Goal: Task Accomplishment & Management: Use online tool/utility

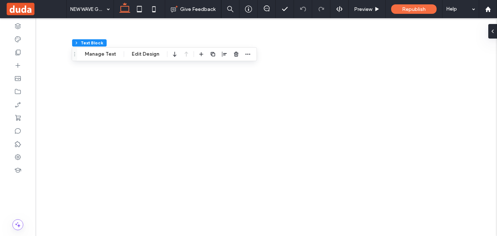
click at [427, 8] on div "Republish" at bounding box center [413, 8] width 45 height 9
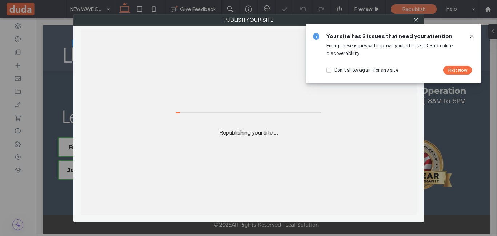
scroll to position [1730, 0]
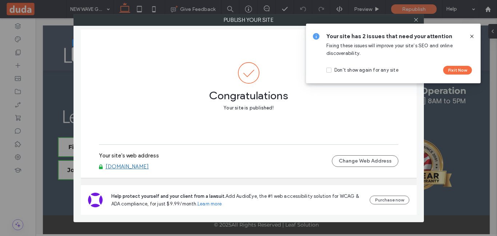
click at [472, 36] on icon at bounding box center [472, 36] width 6 height 6
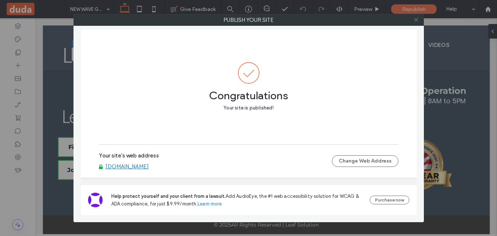
click at [416, 21] on icon at bounding box center [415, 19] width 5 height 5
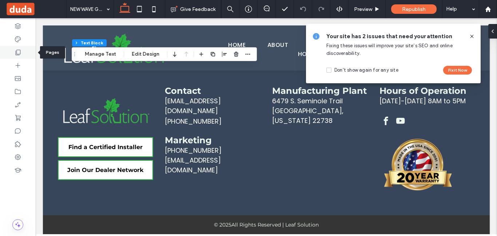
click at [16, 53] on use at bounding box center [18, 52] width 5 height 5
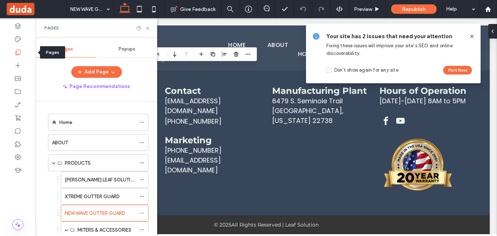
click at [91, 125] on div "Home" at bounding box center [97, 123] width 76 height 8
click at [0, 0] on div at bounding box center [0, 0] width 0 height 0
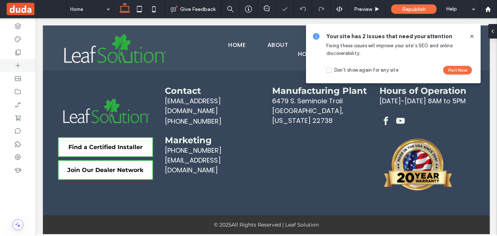
click at [17, 54] on icon at bounding box center [17, 52] width 7 height 7
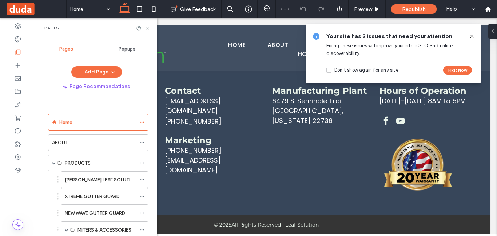
click at [472, 36] on icon at bounding box center [472, 36] width 6 height 6
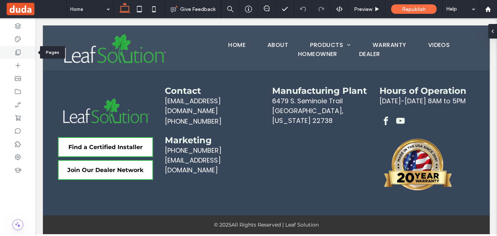
click at [17, 50] on icon at bounding box center [17, 52] width 7 height 7
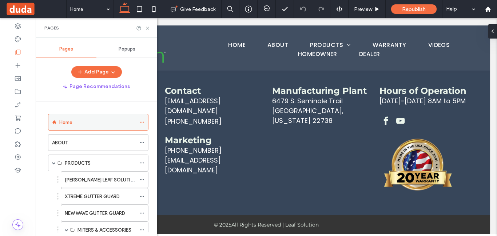
click at [86, 121] on div "Home" at bounding box center [97, 123] width 76 height 8
click at [142, 124] on icon at bounding box center [141, 122] width 5 height 5
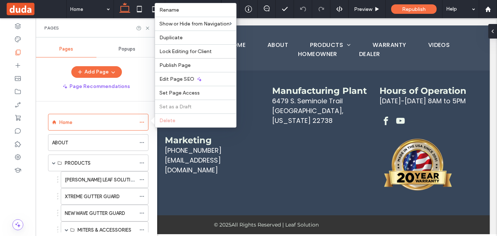
click at [429, 67] on div at bounding box center [267, 126] width 462 height 216
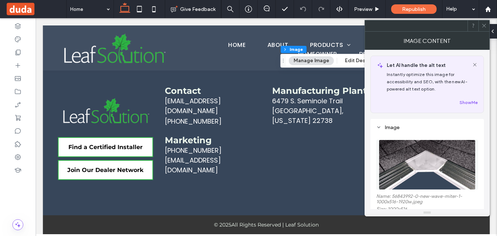
scroll to position [206, 0]
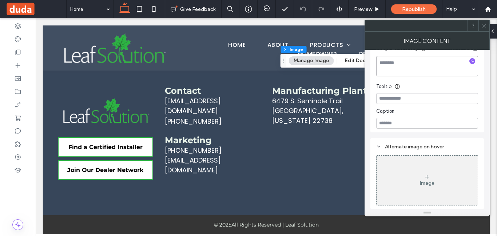
click at [399, 66] on textarea at bounding box center [427, 66] width 102 height 20
type textarea "**********"
click at [485, 25] on icon at bounding box center [484, 25] width 5 height 5
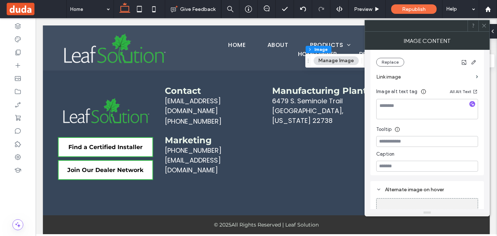
scroll to position [147, 0]
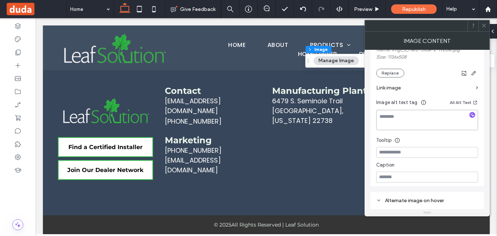
click at [404, 115] on textarea at bounding box center [427, 120] width 102 height 20
drag, startPoint x: 411, startPoint y: 126, endPoint x: 375, endPoint y: 123, distance: 36.2
click at [375, 123] on div "**********" at bounding box center [428, 79] width 114 height 214
click at [429, 115] on textarea "**********" at bounding box center [427, 120] width 102 height 20
type textarea "**********"
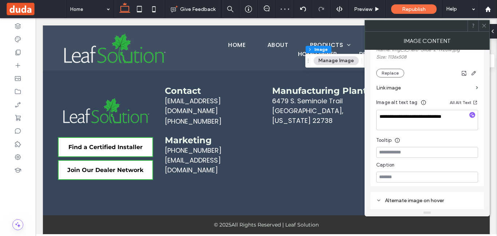
click at [485, 25] on icon at bounding box center [484, 25] width 5 height 5
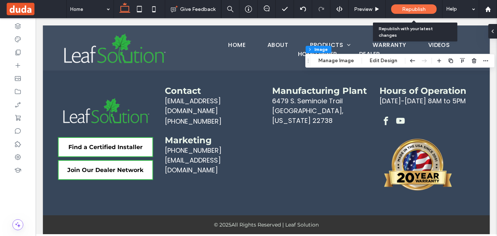
click at [425, 9] on span "Republish" at bounding box center [414, 9] width 24 height 6
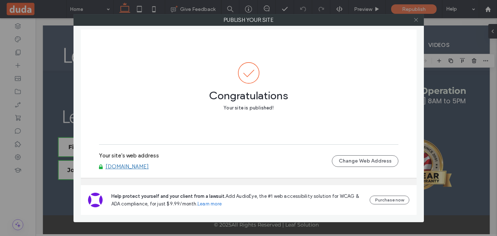
click at [416, 21] on icon at bounding box center [415, 19] width 5 height 5
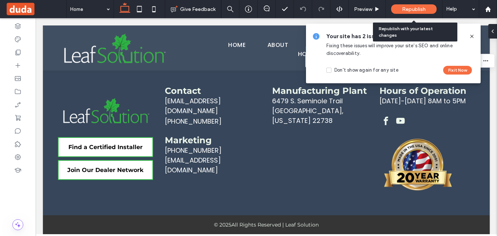
click at [416, 10] on span "Republish" at bounding box center [414, 9] width 24 height 6
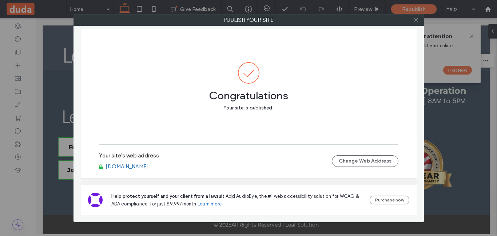
click at [416, 21] on icon at bounding box center [415, 19] width 5 height 5
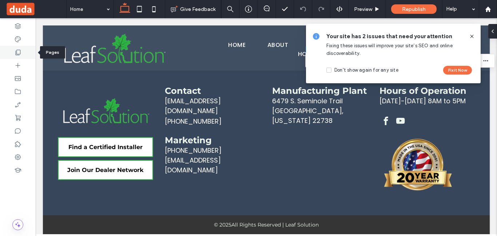
click at [19, 50] on icon at bounding box center [17, 52] width 7 height 7
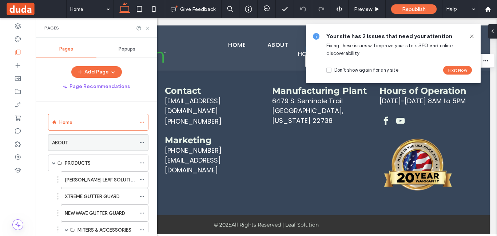
click at [104, 142] on div "ABOUT" at bounding box center [94, 143] width 84 height 8
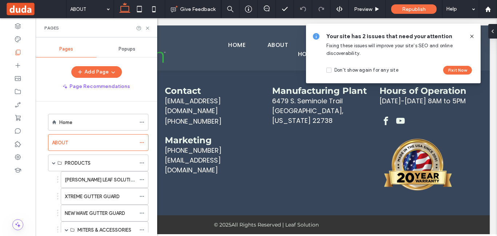
click at [472, 36] on use at bounding box center [471, 36] width 3 height 3
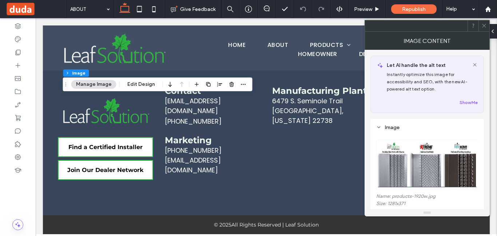
scroll to position [100, 0]
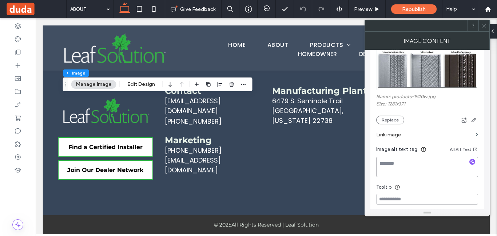
click at [420, 162] on textarea at bounding box center [427, 167] width 102 height 20
type textarea "**********"
click at [487, 26] on icon at bounding box center [484, 25] width 5 height 5
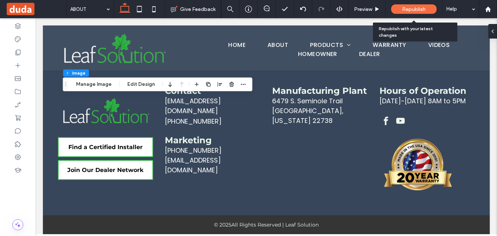
click at [420, 11] on span "Republish" at bounding box center [414, 9] width 24 height 6
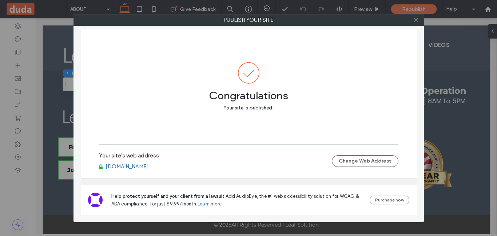
click at [416, 24] on span at bounding box center [415, 20] width 5 height 11
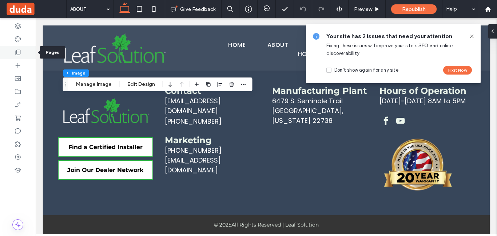
click at [23, 53] on div at bounding box center [18, 52] width 36 height 13
click at [21, 51] on icon at bounding box center [17, 52] width 7 height 7
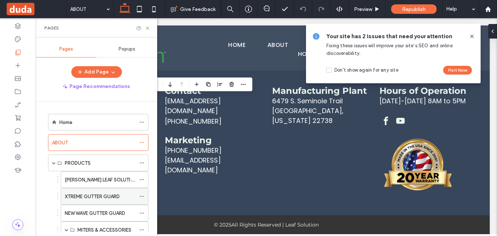
click at [122, 198] on div "XTREME GUTTER GUARD" at bounding box center [100, 197] width 71 height 8
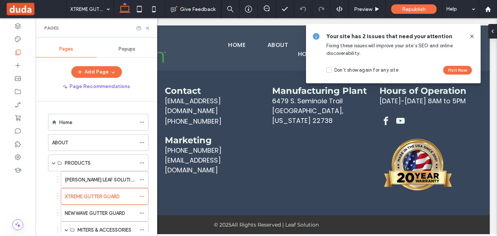
click at [472, 37] on use at bounding box center [471, 36] width 3 height 3
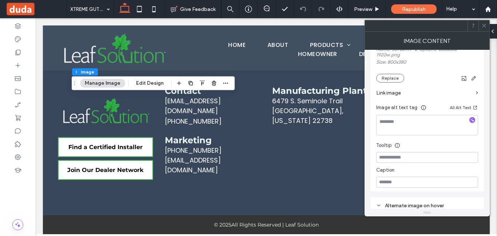
scroll to position [155, 0]
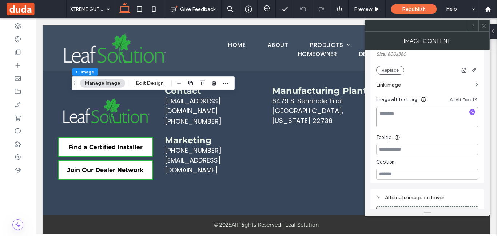
click at [394, 122] on textarea at bounding box center [427, 117] width 102 height 20
type textarea "**********"
click at [484, 27] on icon at bounding box center [484, 25] width 5 height 5
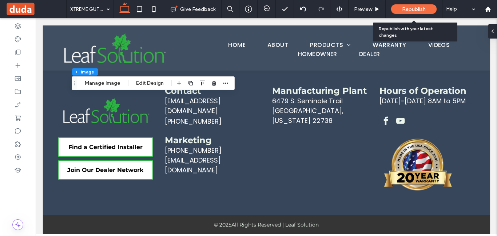
click at [419, 8] on span "Republish" at bounding box center [414, 9] width 24 height 6
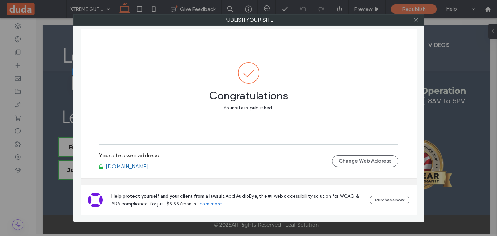
click at [417, 16] on span at bounding box center [415, 20] width 5 height 11
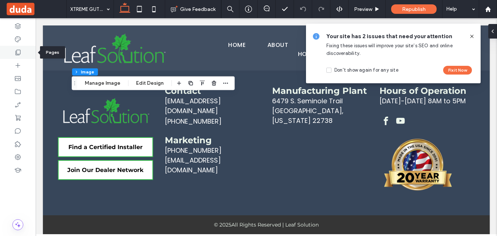
click at [21, 52] on icon at bounding box center [17, 52] width 7 height 7
click at [21, 54] on div at bounding box center [18, 52] width 36 height 13
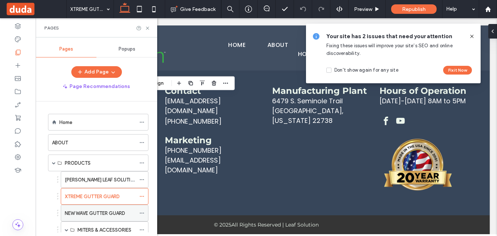
click at [143, 215] on icon at bounding box center [141, 213] width 5 height 5
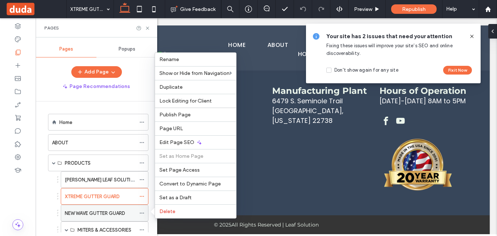
click at [95, 220] on div "NEW WAVE GUTTER GUARD" at bounding box center [100, 213] width 71 height 16
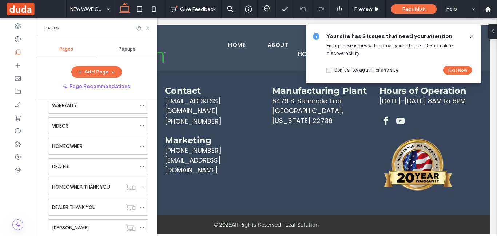
scroll to position [162, 0]
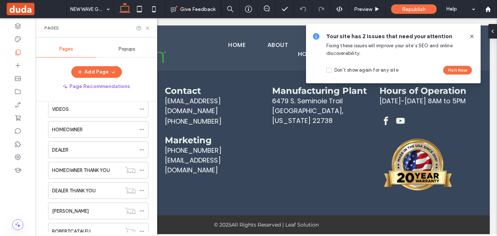
click at [471, 36] on icon at bounding box center [472, 36] width 6 height 6
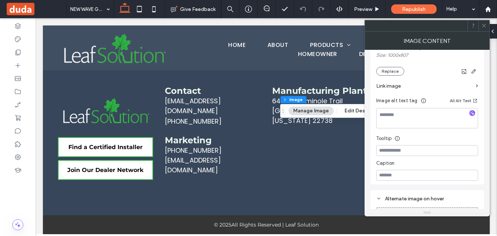
scroll to position [154, 0]
click at [401, 119] on textarea at bounding box center [427, 118] width 102 height 20
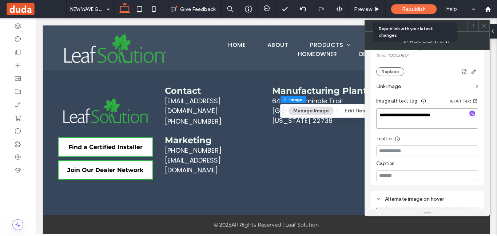
type textarea "**********"
click at [416, 8] on span "Republish" at bounding box center [414, 9] width 24 height 6
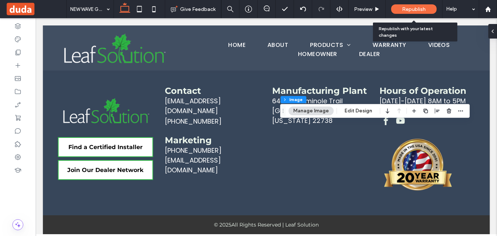
click at [416, 8] on span "Republish" at bounding box center [414, 9] width 24 height 6
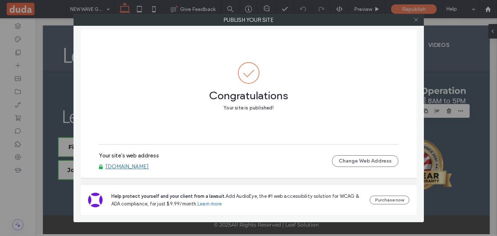
click at [417, 20] on icon at bounding box center [415, 19] width 5 height 5
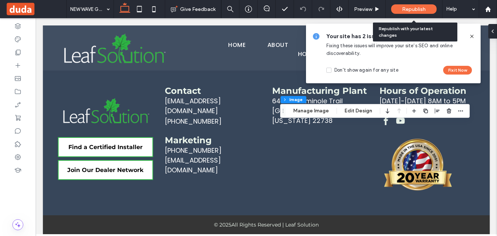
click at [420, 6] on span "Republish" at bounding box center [414, 9] width 24 height 6
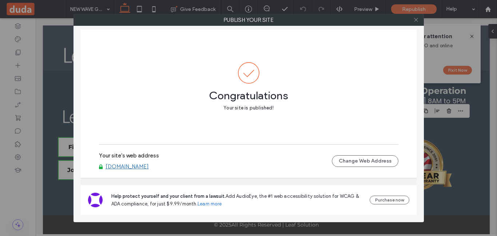
click at [416, 20] on use at bounding box center [416, 20] width 4 height 4
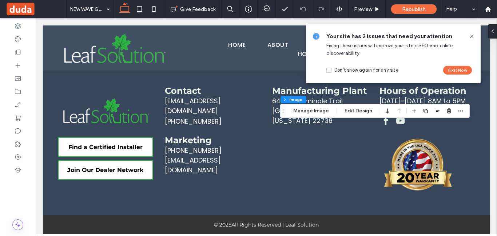
click at [472, 36] on use at bounding box center [471, 36] width 3 height 3
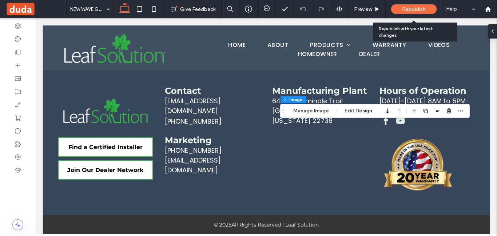
click at [406, 8] on span "Republish" at bounding box center [414, 9] width 24 height 6
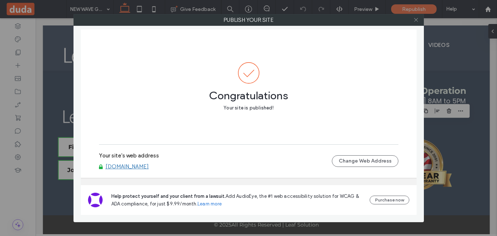
click at [418, 19] on icon at bounding box center [415, 19] width 5 height 5
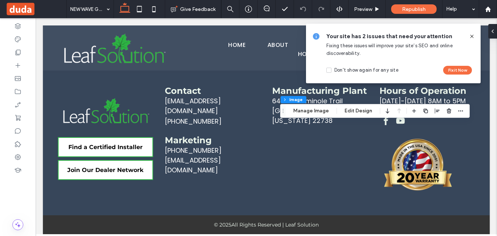
click at [471, 38] on icon at bounding box center [472, 36] width 6 height 6
